Goal: Check status: Check status

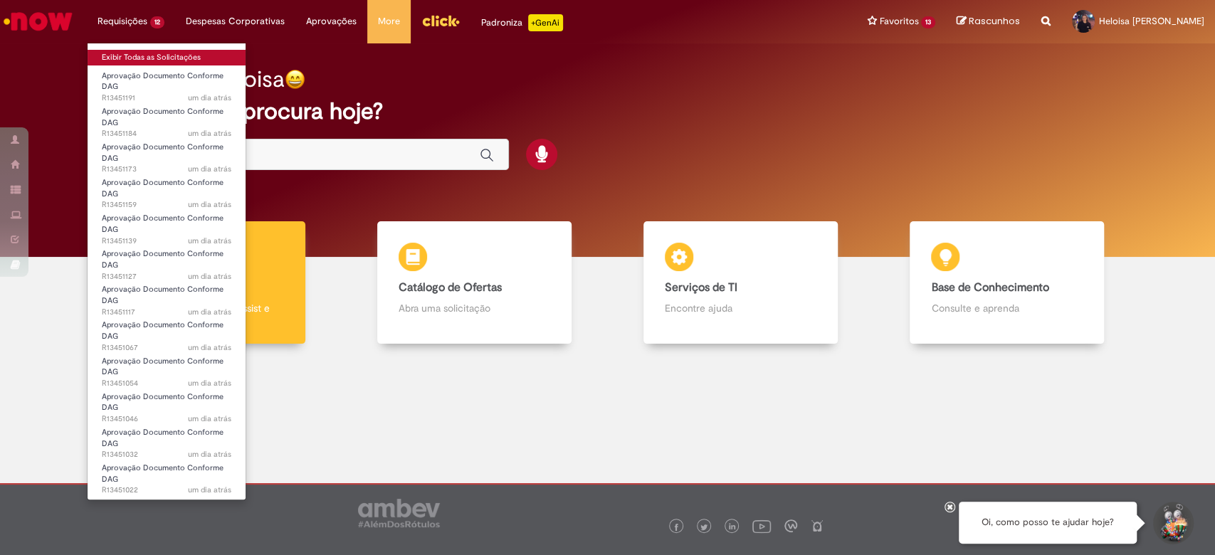
click at [186, 51] on link "Exibir Todas as Solicitações" at bounding box center [167, 58] width 158 height 16
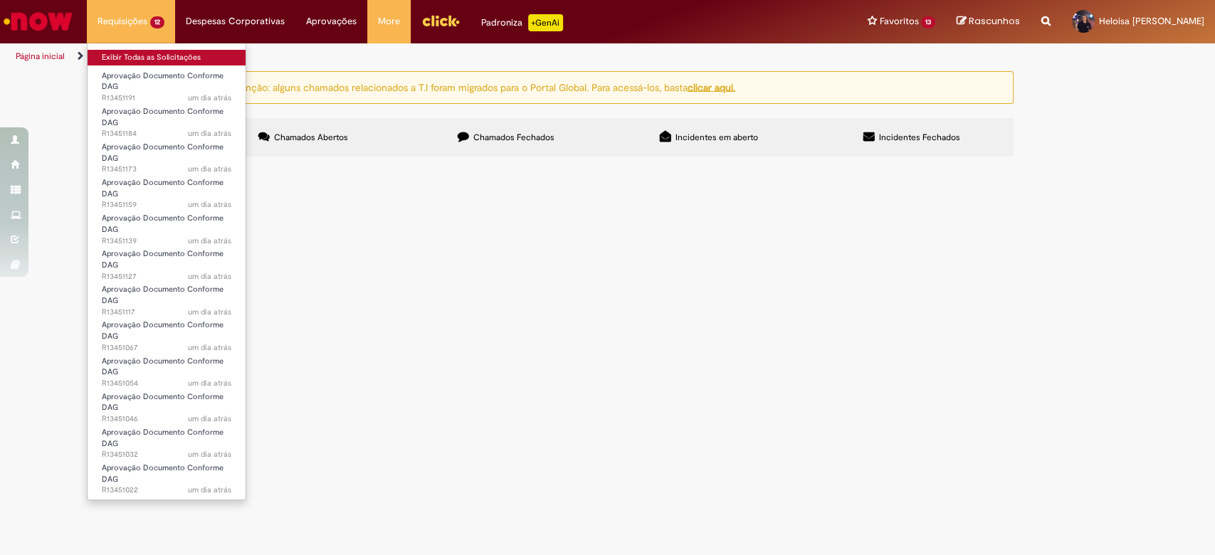
click at [186, 51] on link "Exibir Todas as Solicitações" at bounding box center [167, 58] width 158 height 16
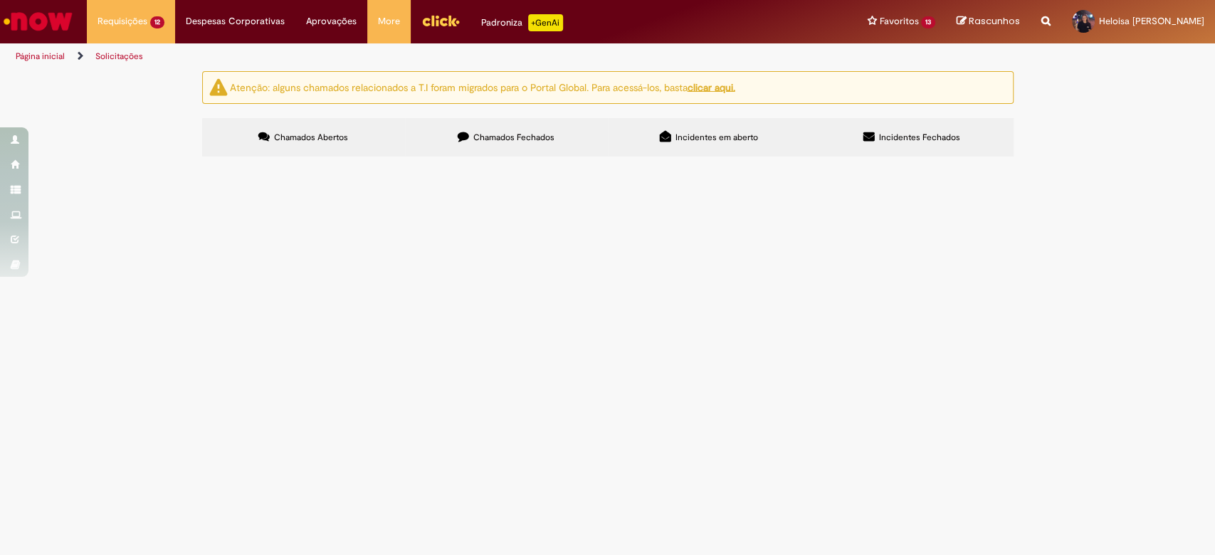
click at [567, 127] on label "Chamados Fechados" at bounding box center [506, 137] width 203 height 38
click at [0, 0] on link at bounding box center [0, 0] width 0 height 0
click at [0, 0] on icon at bounding box center [0, 0] width 0 height 0
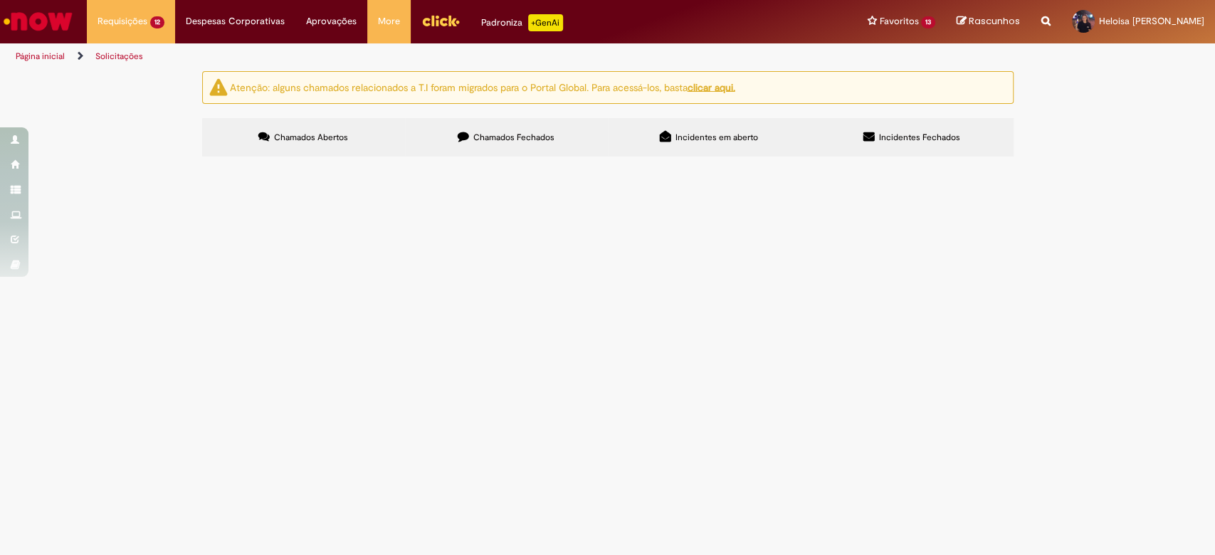
scroll to position [722, 0]
click at [0, 0] on link at bounding box center [0, 0] width 0 height 0
click at [266, 512] on main "Solicitações Atenção: alguns chamados relacionados a T.I foram migrados para o …" at bounding box center [607, 312] width 1215 height 485
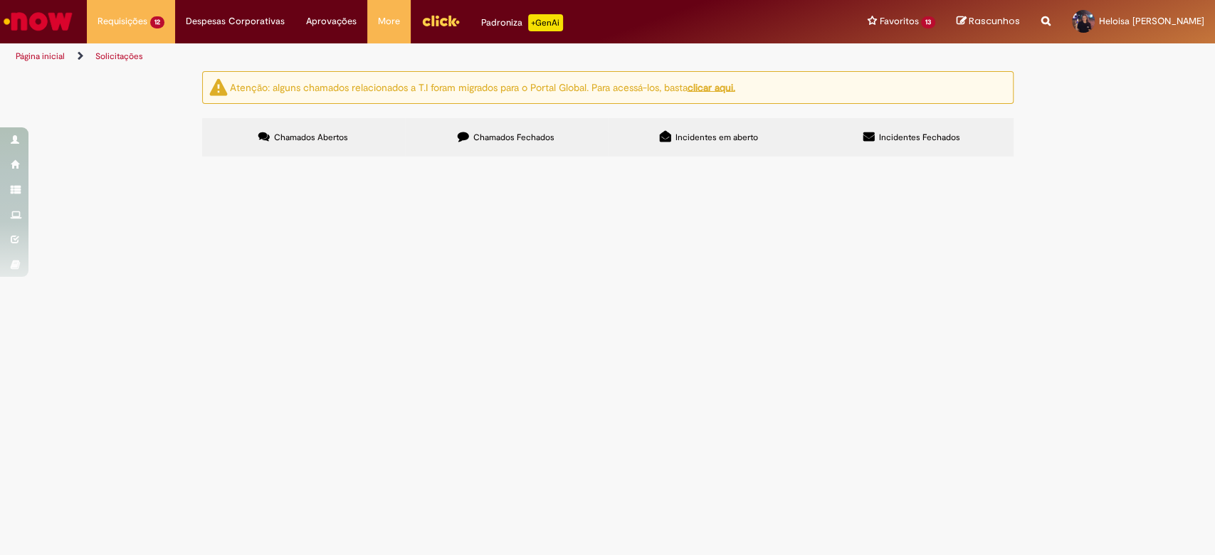
click at [0, 0] on icon at bounding box center [0, 0] width 0 height 0
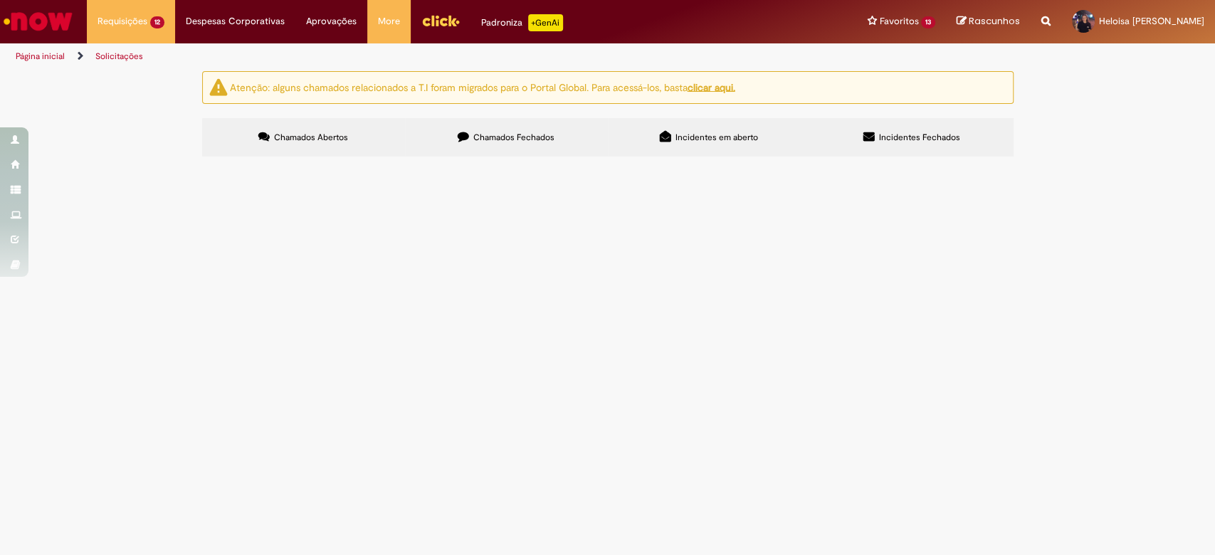
scroll to position [274, 0]
click at [0, 0] on icon at bounding box center [0, 0] width 0 height 0
